Goal: Check status: Check status

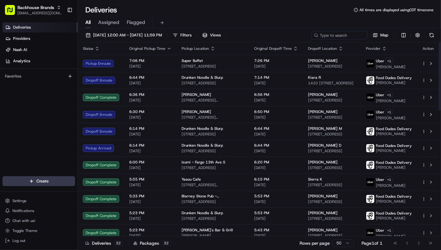
click at [35, 117] on div "Deliveries Providers [PERSON_NAME] Analytics Favorites" at bounding box center [39, 100] width 78 height 160
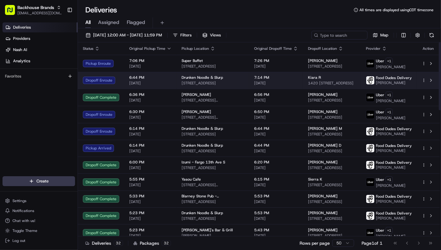
click at [266, 84] on span "[DATE]" at bounding box center [276, 83] width 44 height 5
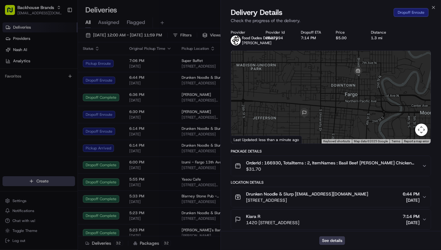
click at [287, 221] on span "1420 [STREET_ADDRESS]" at bounding box center [272, 222] width 53 height 6
click at [364, 243] on div "See details" at bounding box center [331, 240] width 220 height 19
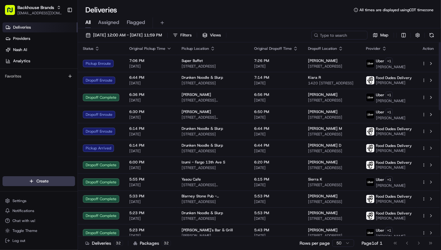
click at [38, 139] on div "Deliveries Providers [PERSON_NAME] Analytics Favorites" at bounding box center [39, 100] width 78 height 160
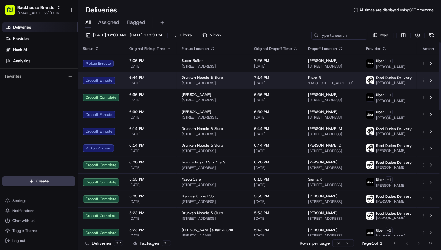
click at [265, 83] on span "[DATE]" at bounding box center [276, 83] width 44 height 5
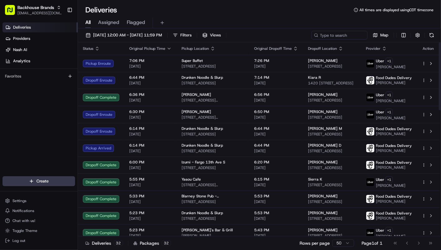
click at [22, 131] on div "Deliveries Providers [PERSON_NAME] Analytics Favorites" at bounding box center [39, 100] width 78 height 160
click at [55, 120] on div "Deliveries Providers [PERSON_NAME] Analytics Favorites" at bounding box center [39, 100] width 78 height 160
